Goal: Check status: Check status

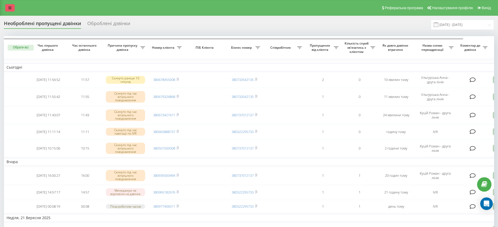
click at [11, 5] on link at bounding box center [9, 7] width 9 height 7
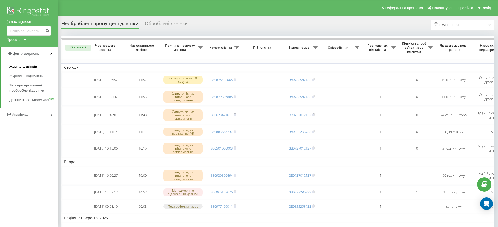
click at [31, 67] on span "Журнал дзвінків" at bounding box center [23, 66] width 28 height 5
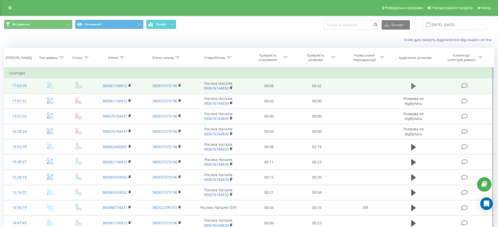
click at [415, 86] on icon at bounding box center [414, 86] width 5 height 6
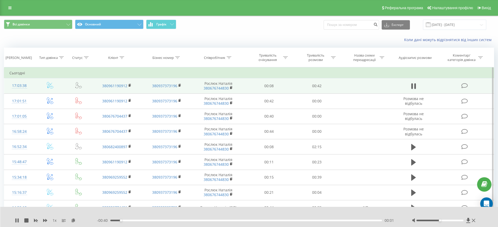
click at [453, 220] on div at bounding box center [440, 221] width 47 height 2
drag, startPoint x: 454, startPoint y: 220, endPoint x: 461, endPoint y: 221, distance: 6.8
click at [461, 221] on div at bounding box center [440, 221] width 47 height 2
click at [16, 220] on icon at bounding box center [15, 220] width 1 height 4
click at [15, 220] on icon at bounding box center [17, 220] width 4 height 4
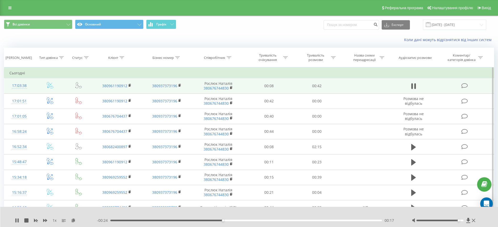
click at [157, 218] on div "- 00:24 00:17 00:17" at bounding box center [248, 220] width 302 height 5
click at [155, 220] on div "00:06" at bounding box center [246, 221] width 272 height 2
click at [14, 220] on div "1 x - 00:26 00:16 00:16" at bounding box center [249, 217] width 498 height 20
click at [19, 221] on icon at bounding box center [18, 220] width 1 height 4
click at [82, 41] on div "Коли дані можуть відрізнятися вiд інших систем" at bounding box center [249, 39] width 498 height 13
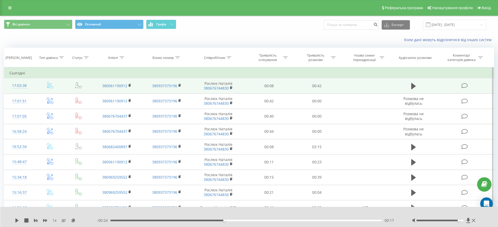
click at [116, 220] on div "00:17" at bounding box center [246, 221] width 272 height 2
click at [18, 221] on icon at bounding box center [17, 220] width 4 height 4
click at [18, 221] on icon at bounding box center [18, 220] width 1 height 4
